Goal: Transaction & Acquisition: Purchase product/service

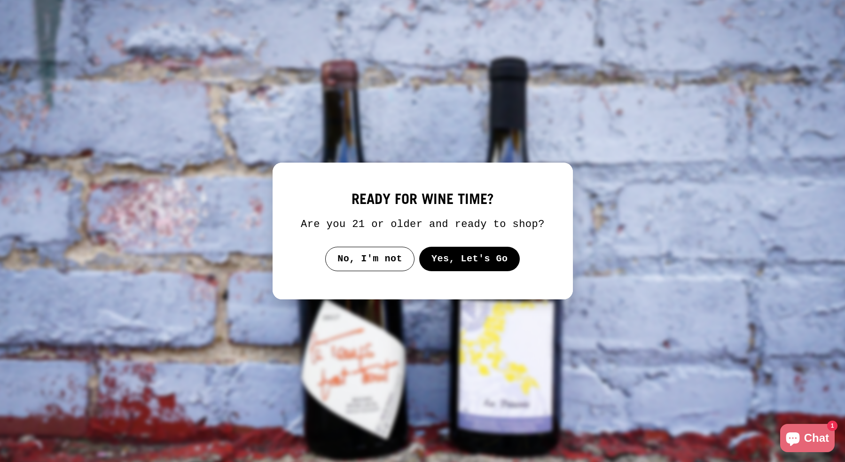
click at [474, 271] on button "Yes, Let's Go" at bounding box center [469, 259] width 101 height 24
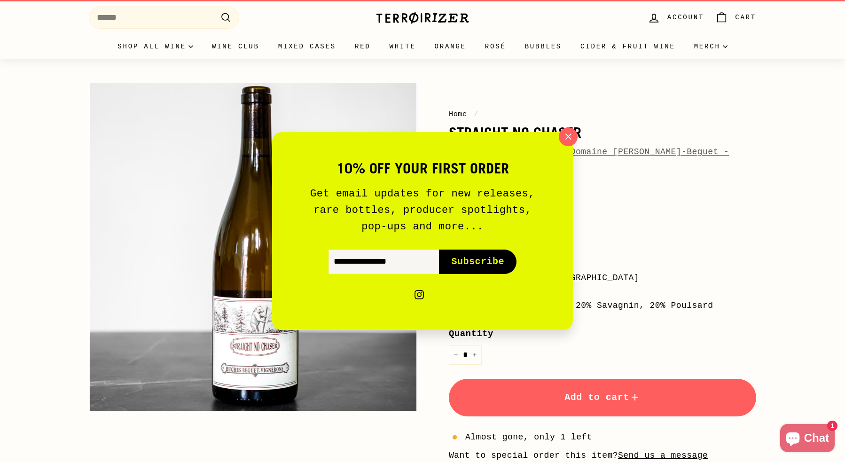
scroll to position [17, 0]
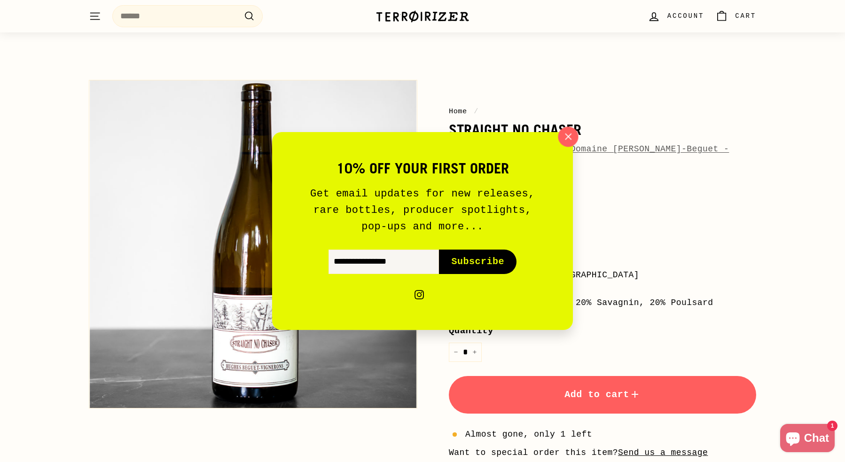
click at [573, 133] on icon "button" at bounding box center [568, 137] width 14 height 14
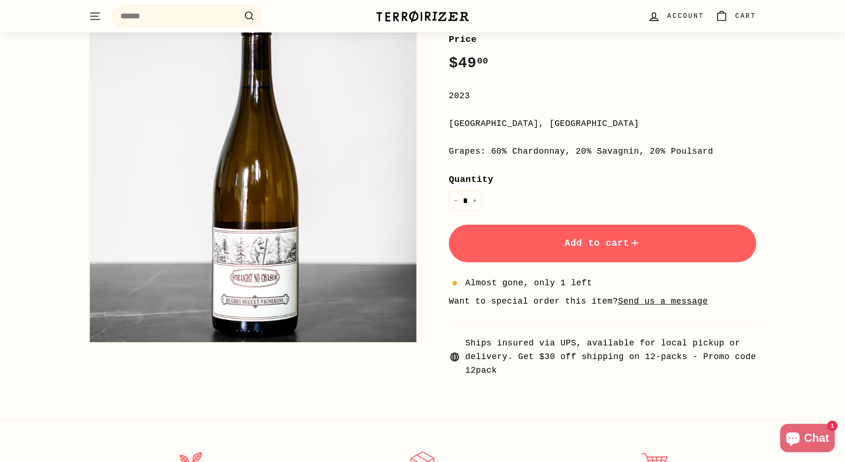
scroll to position [0, 0]
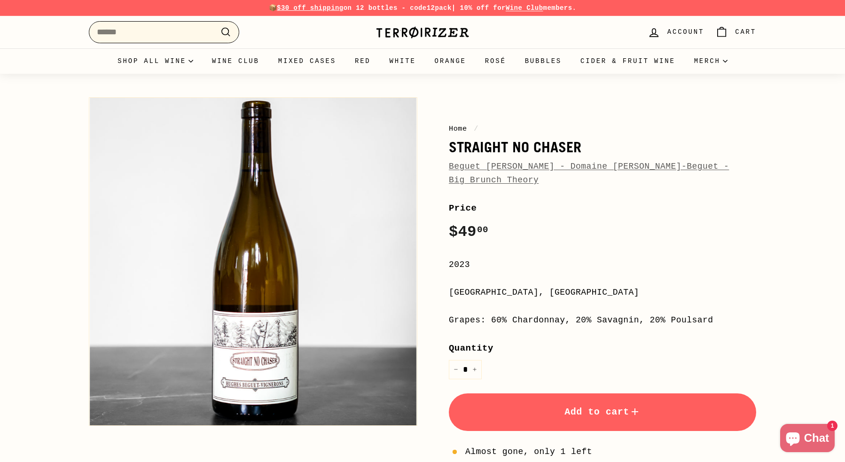
click at [169, 33] on input "Search" at bounding box center [164, 32] width 150 height 22
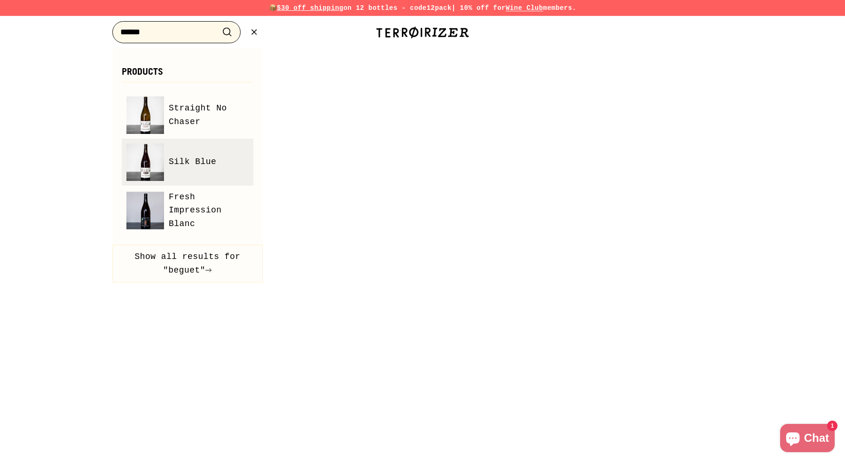
type input "******"
click at [190, 166] on span "Silk Blue" at bounding box center [192, 162] width 47 height 14
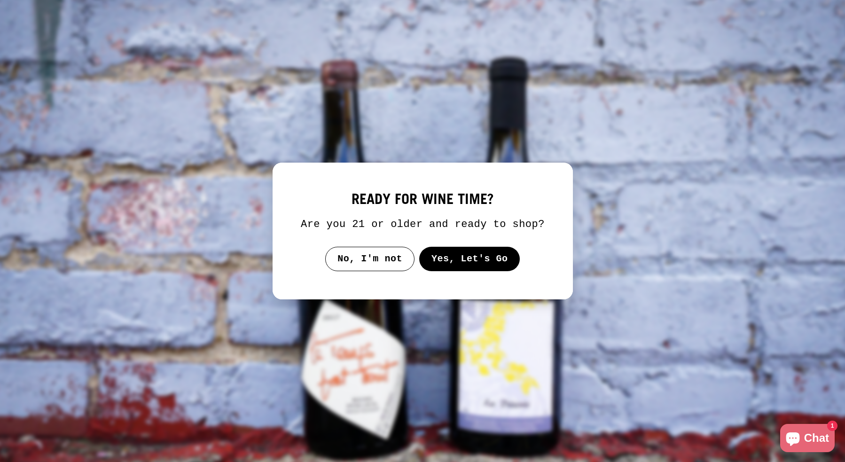
click at [764, 67] on img at bounding box center [422, 231] width 871 height 476
click at [502, 267] on button "Yes, Let's Go" at bounding box center [469, 259] width 101 height 24
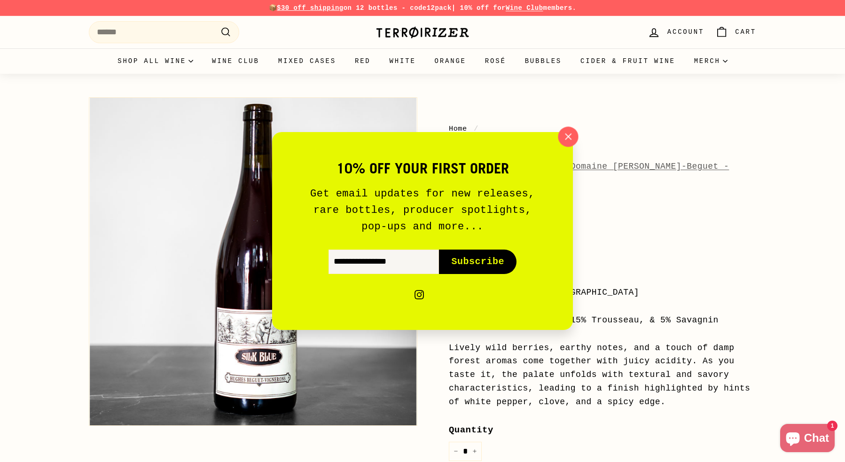
click at [572, 137] on icon "button" at bounding box center [568, 137] width 14 height 14
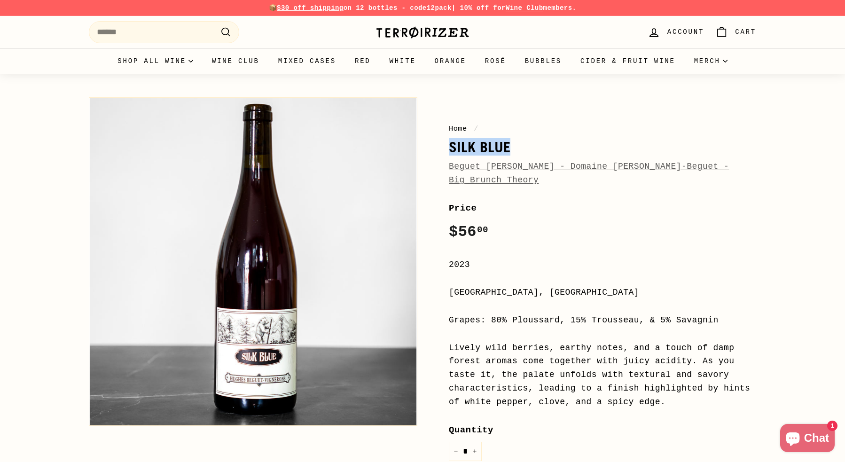
drag, startPoint x: 511, startPoint y: 149, endPoint x: 447, endPoint y: 151, distance: 64.0
click at [447, 151] on div "Home / Silk Blue Beguet [PERSON_NAME] - Domaine [PERSON_NAME]-Beguet - Big Brun…" at bounding box center [592, 351] width 329 height 517
copy h1 "Silk Blue"
